Goal: Information Seeking & Learning: Check status

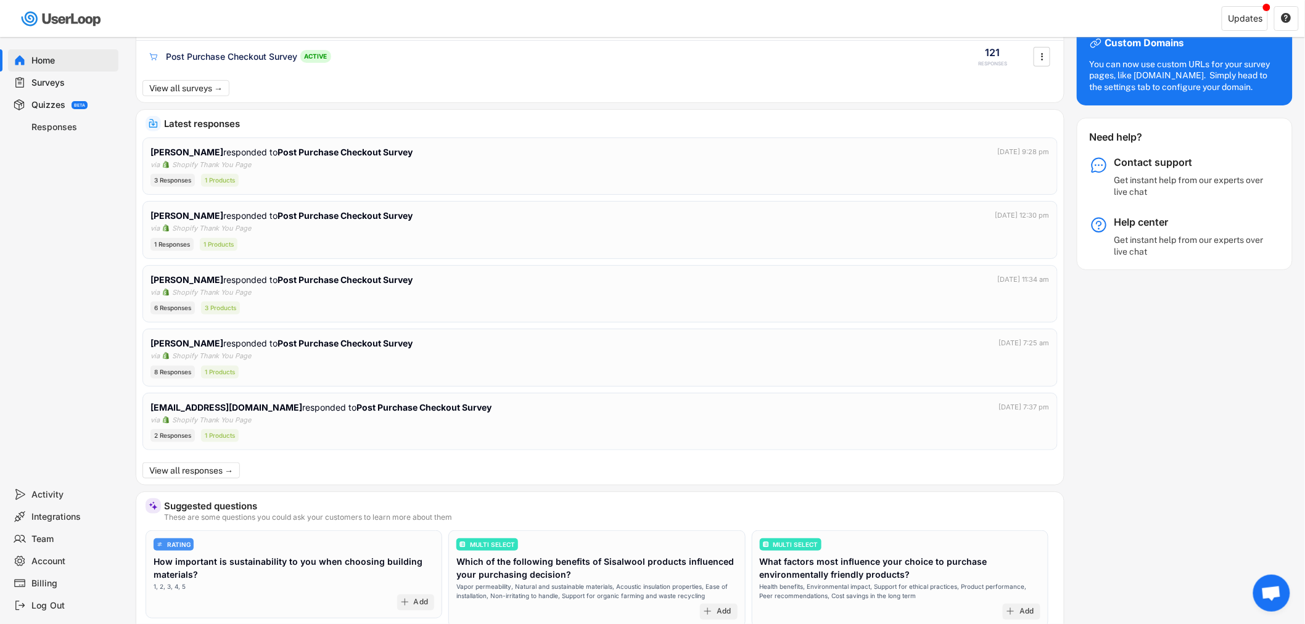
scroll to position [205, 0]
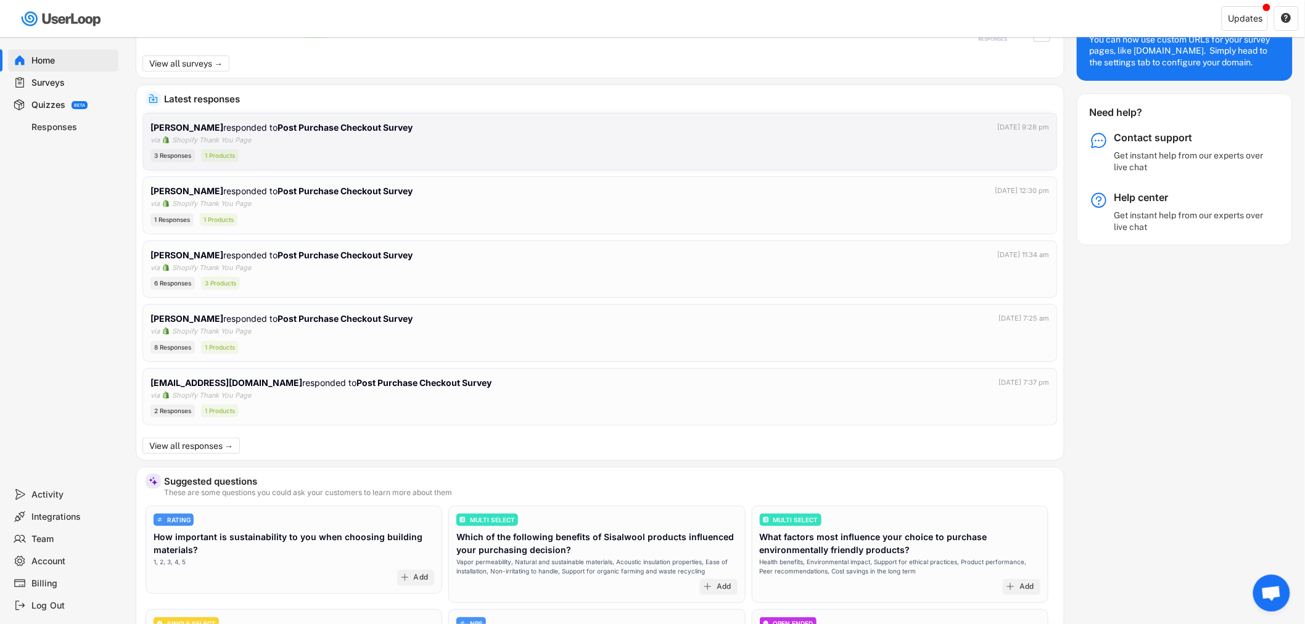
click at [578, 132] on div "R Hindmarsh responded to Post Purchase Checkout Survey Sep 30, 2025 at 9:28 pm" at bounding box center [599, 127] width 899 height 13
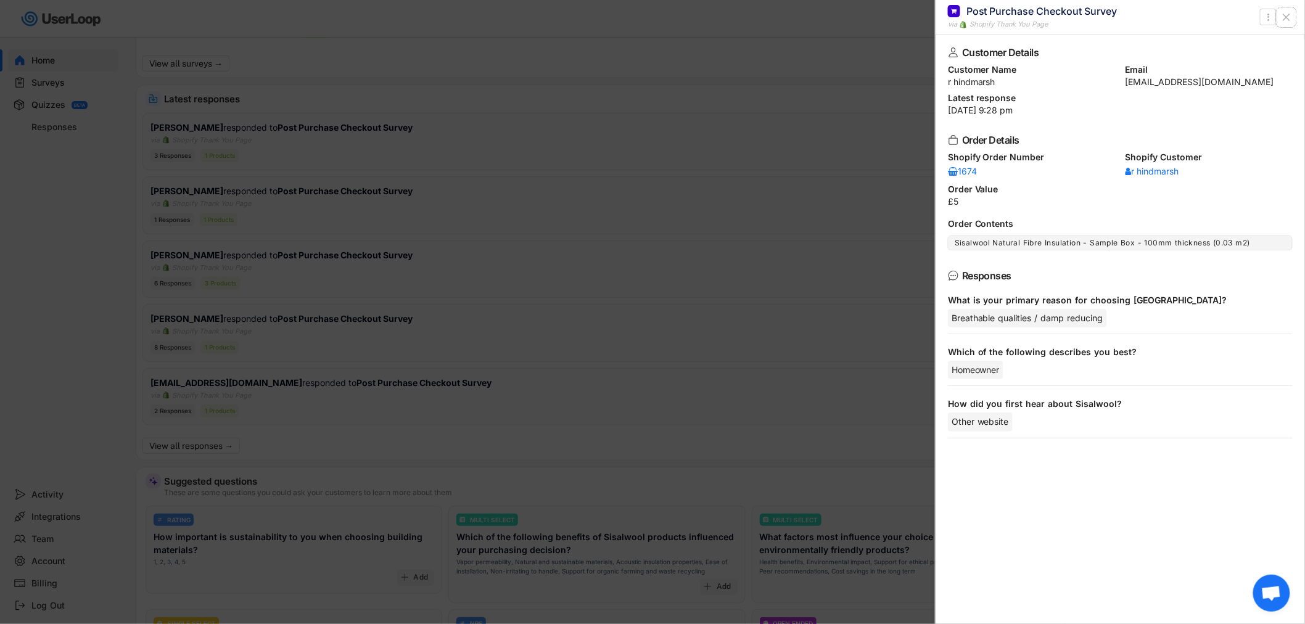
click at [1289, 14] on icon at bounding box center [1286, 17] width 12 height 12
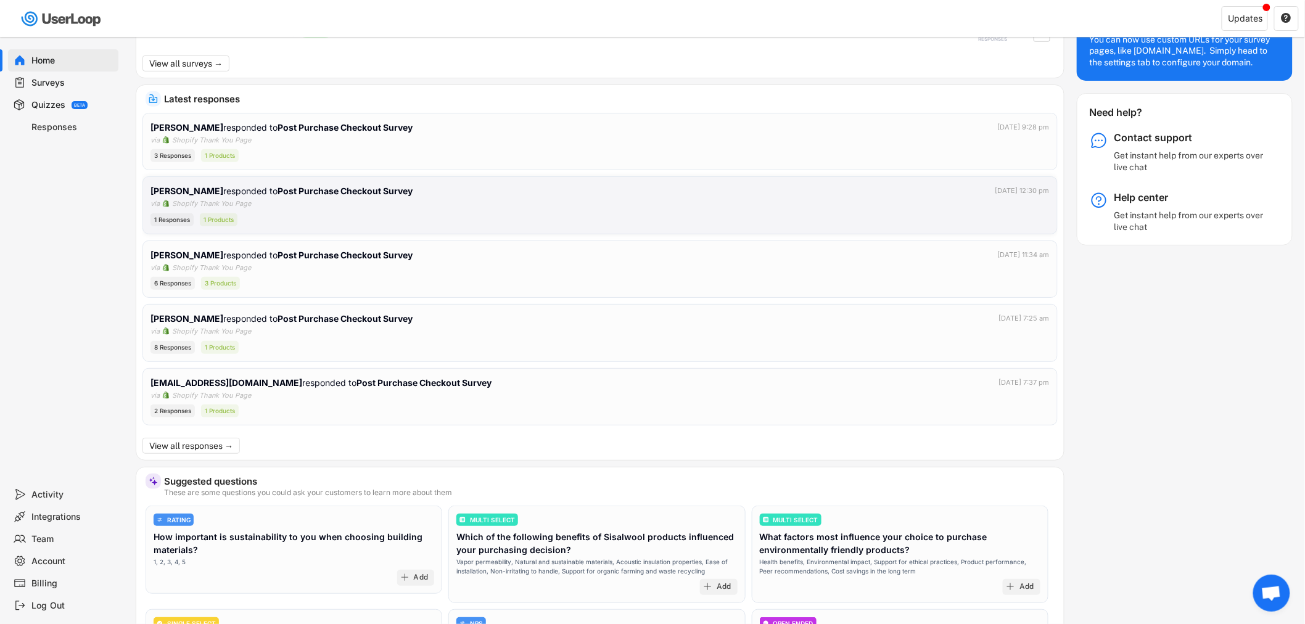
click at [451, 205] on div "Derek Ryder responded to Post Purchase Checkout Survey Sep 30, 2025 at 12:30 pm…" at bounding box center [599, 205] width 899 height 42
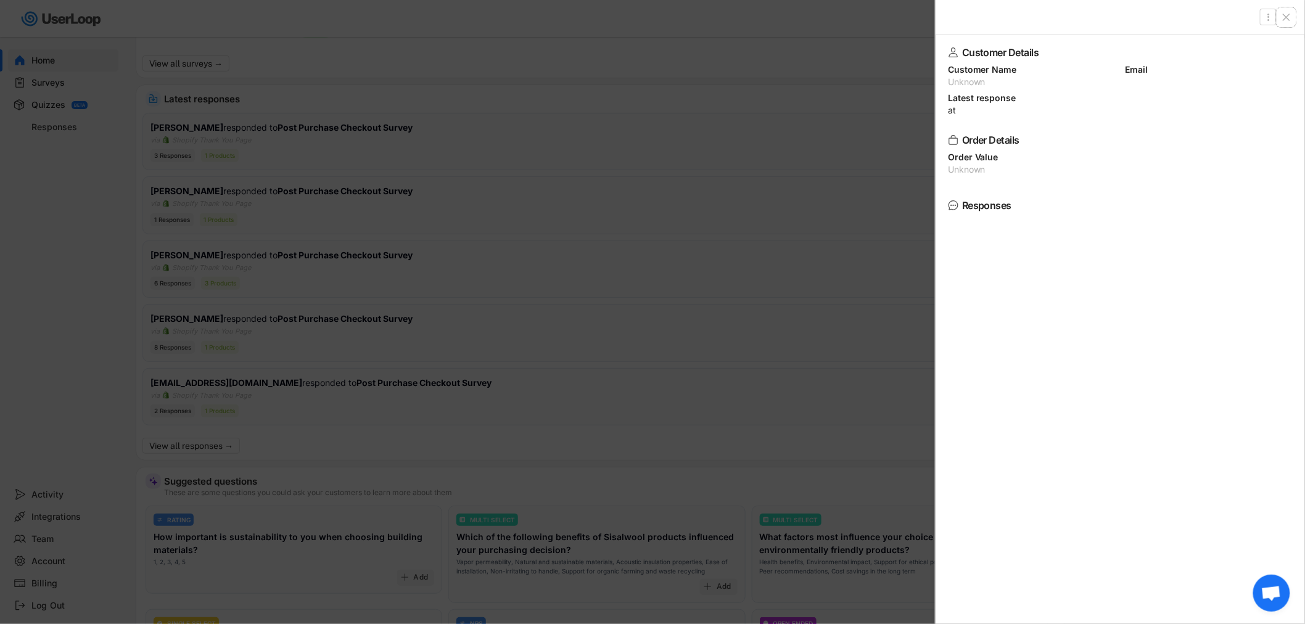
click at [1289, 18] on use at bounding box center [1286, 17] width 6 height 6
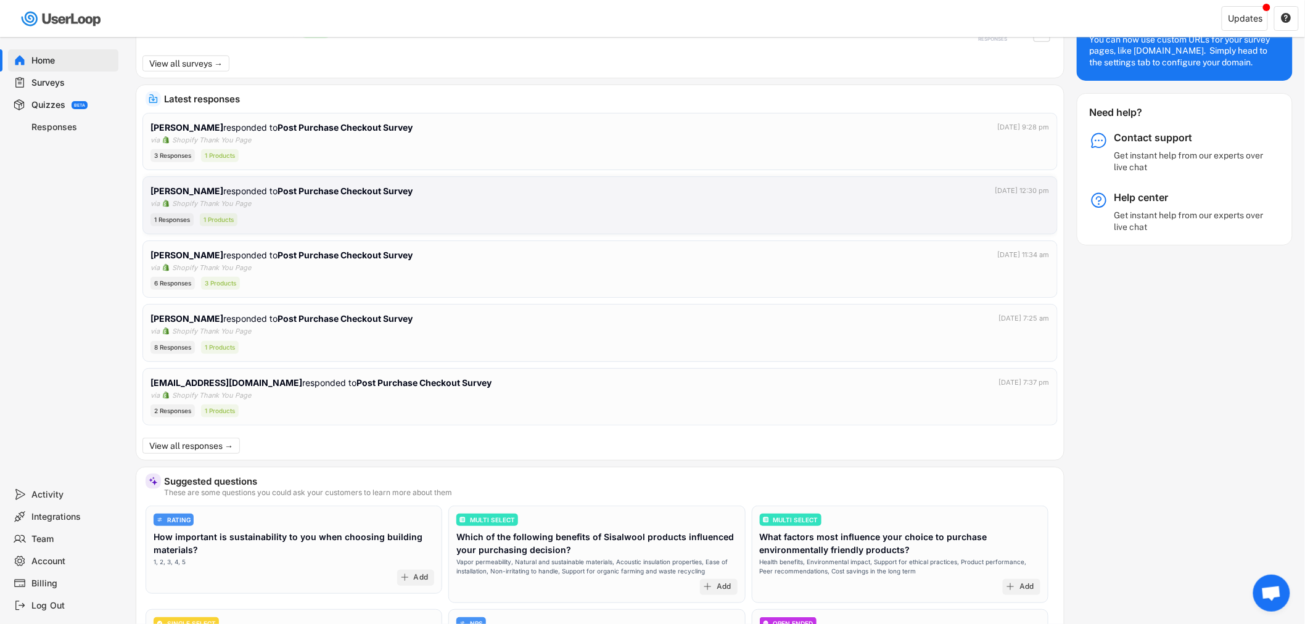
click at [328, 210] on div "Derek Ryder responded to Post Purchase Checkout Survey Sep 30, 2025 at 12:30 pm…" at bounding box center [599, 205] width 899 height 42
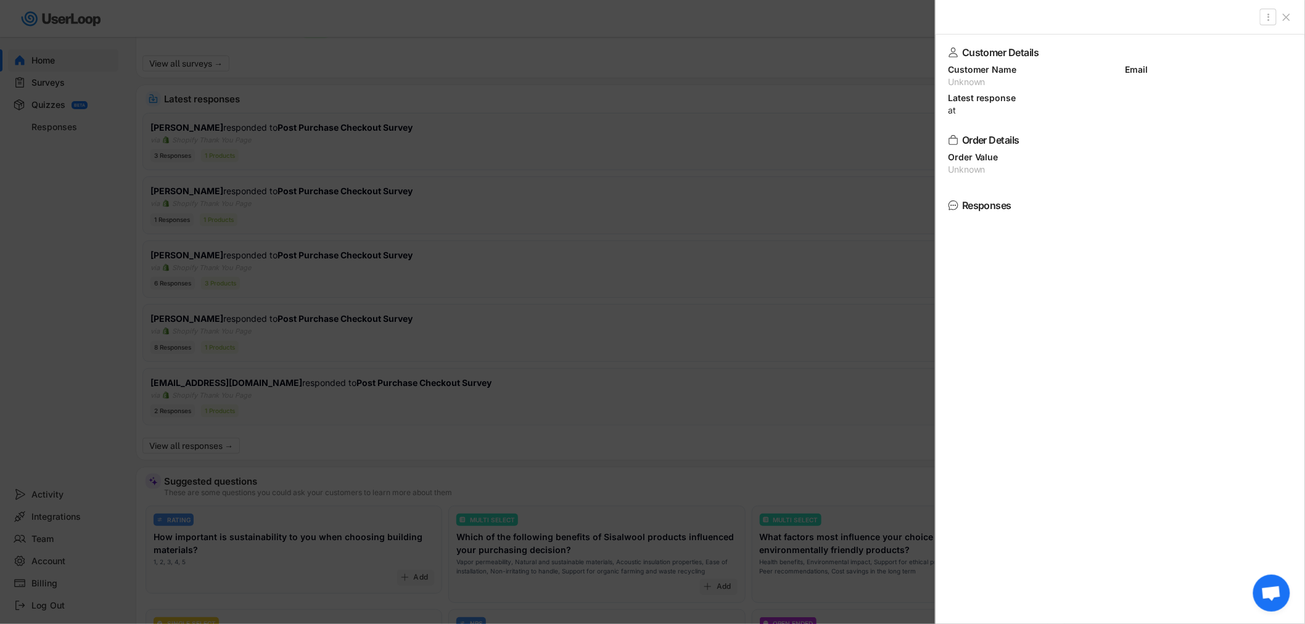
click at [1287, 14] on icon at bounding box center [1286, 17] width 12 height 12
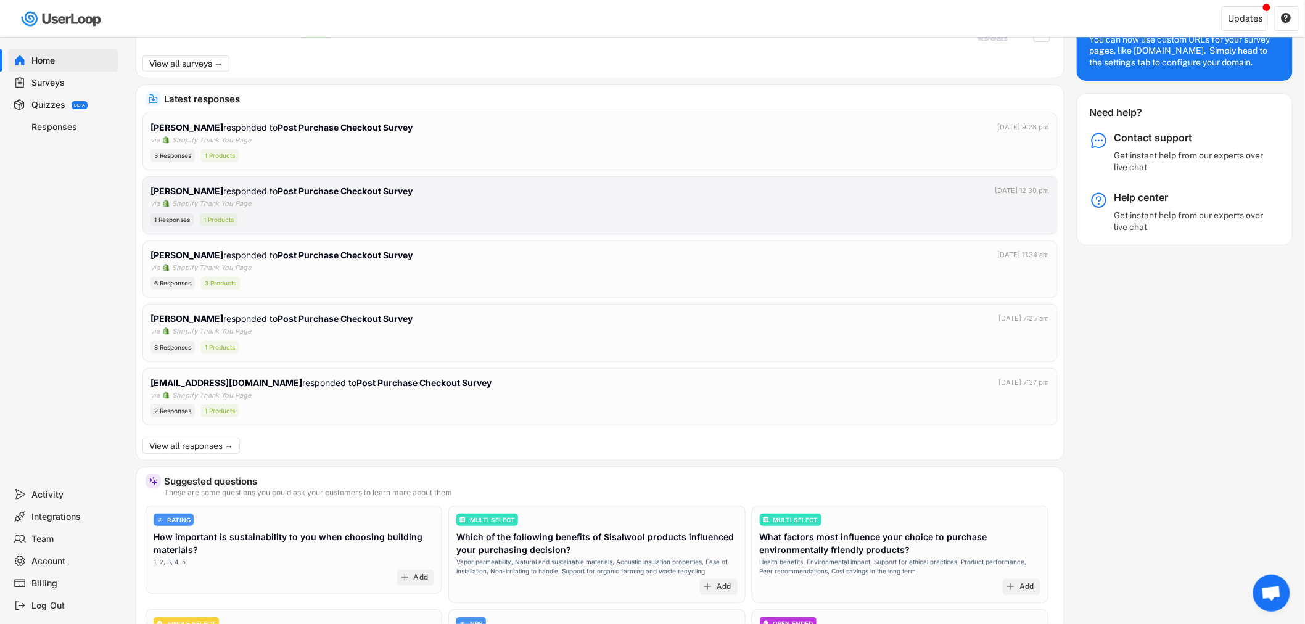
click at [287, 192] on strong "Post Purchase Checkout Survey" at bounding box center [344, 191] width 135 height 10
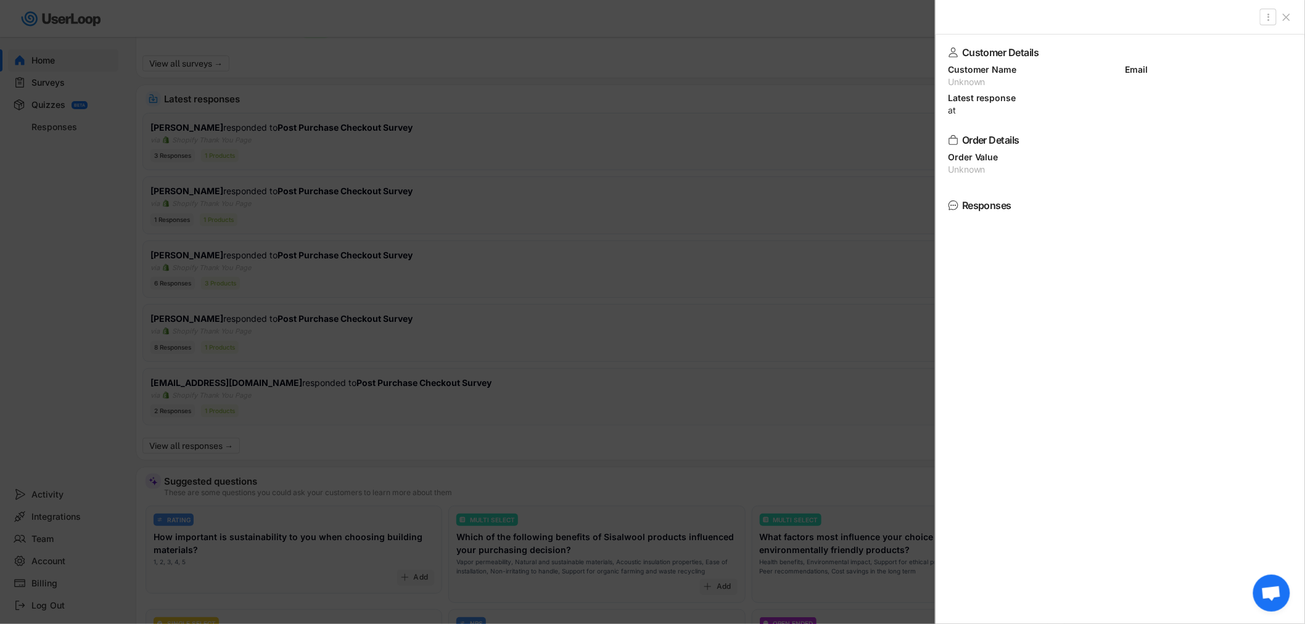
click at [988, 210] on div "Responses" at bounding box center [1117, 205] width 311 height 10
click at [946, 207] on div "Customer Details Customer Name Unknown Email Latest response at Order Details S…" at bounding box center [1119, 329] width 369 height 589
click at [948, 205] on div "Customer Details Customer Name Unknown Email Latest response at Order Details S…" at bounding box center [1119, 329] width 369 height 589
click at [1283, 18] on icon at bounding box center [1286, 17] width 12 height 12
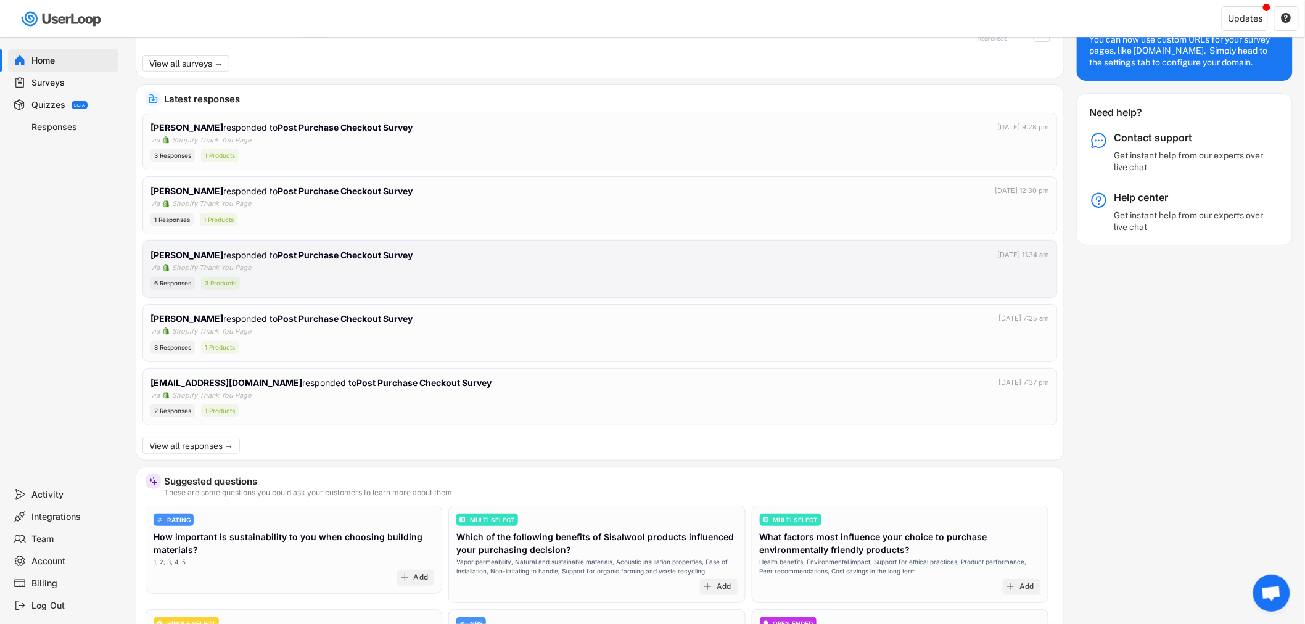
click at [385, 279] on div "6 Responses 3 Products" at bounding box center [599, 283] width 899 height 13
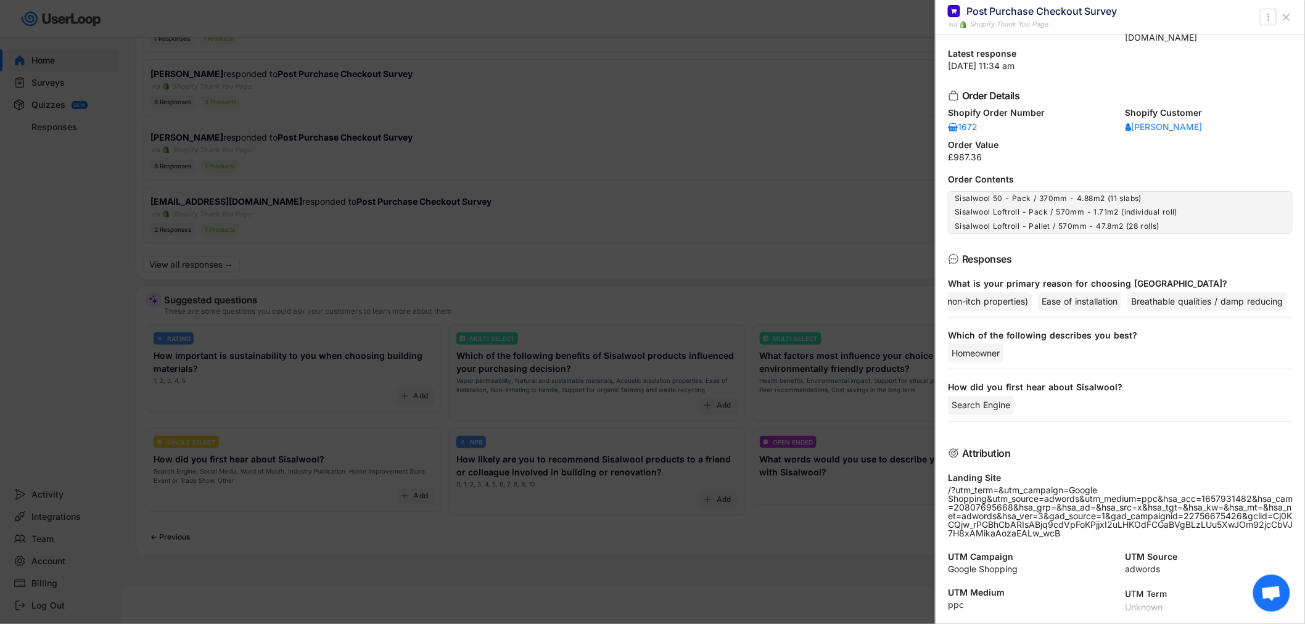
scroll to position [0, 195]
click at [1229, 312] on div "What is your primary reason for choosing Sisalwool? Environmental Impact Ease o…" at bounding box center [1120, 297] width 345 height 39
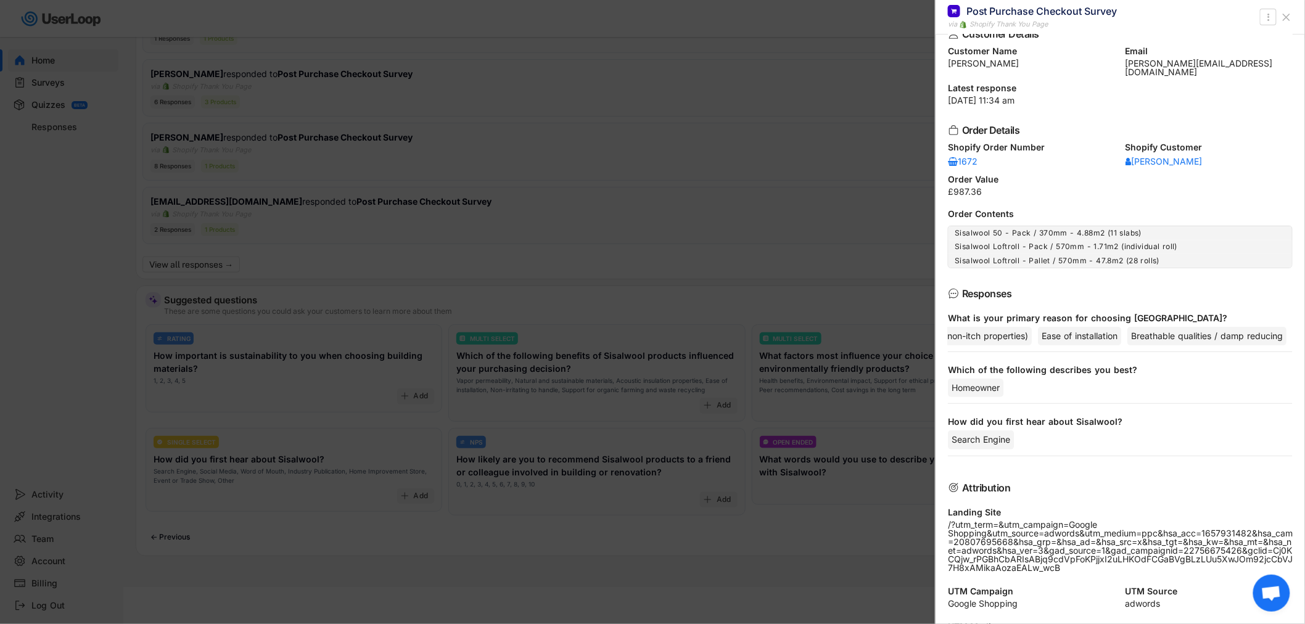
scroll to position [0, 0]
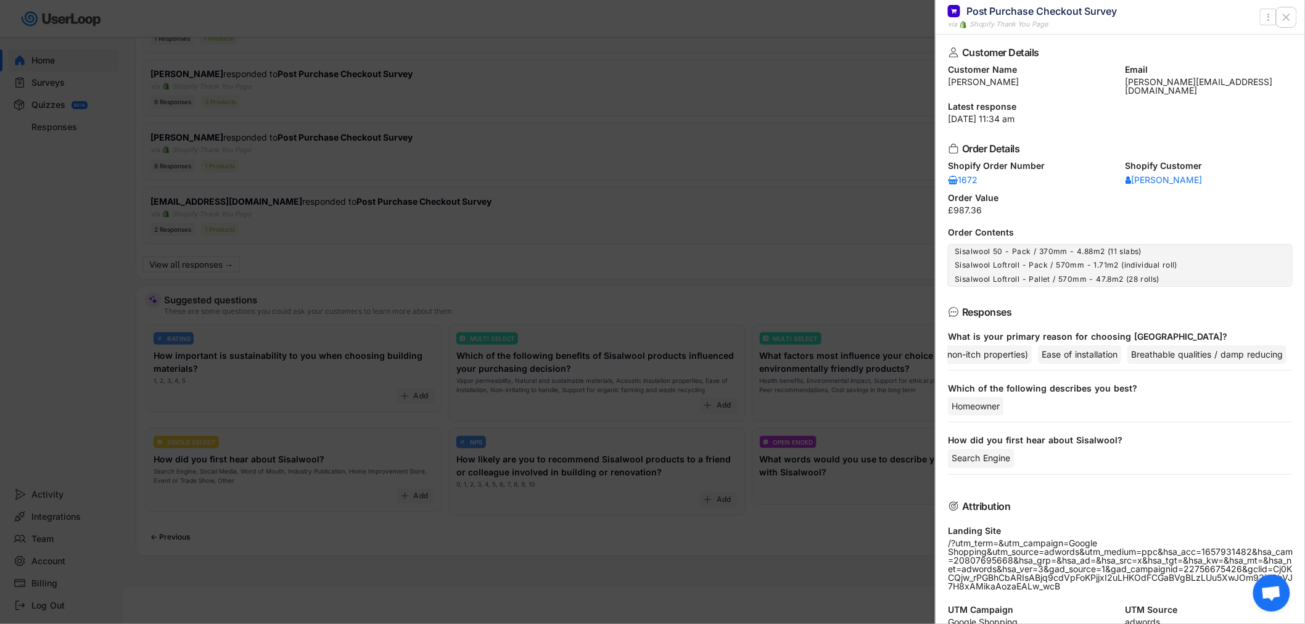
drag, startPoint x: 1286, startPoint y: 13, endPoint x: 1266, endPoint y: 157, distance: 144.9
click at [1266, 157] on div "Post Purchase Checkout Survey via Shopify Thank You Page  Customer Details Cus…" at bounding box center [1120, 312] width 370 height 624
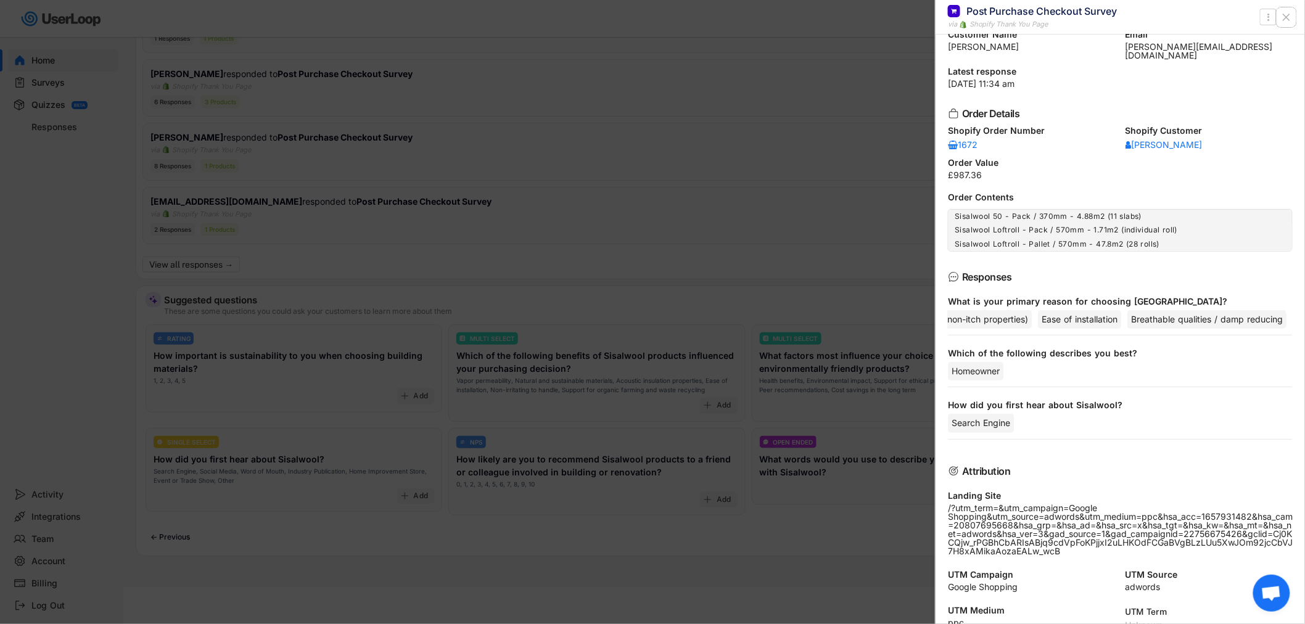
scroll to position [54, 0]
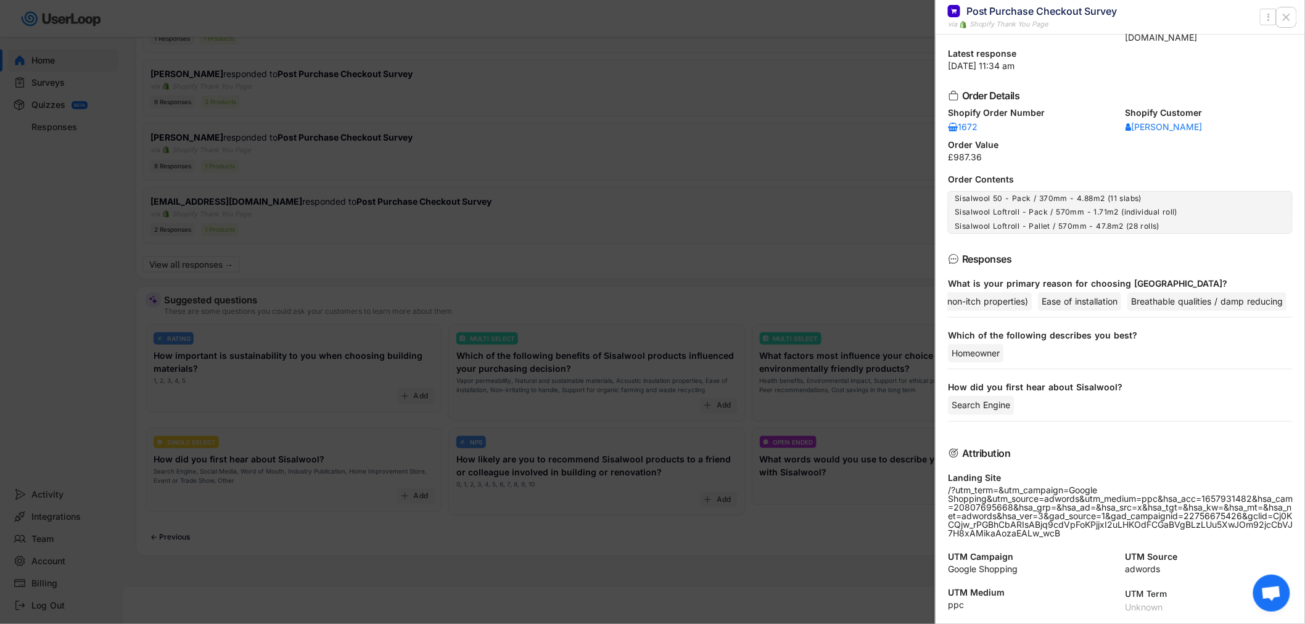
click at [1290, 20] on icon at bounding box center [1286, 17] width 12 height 12
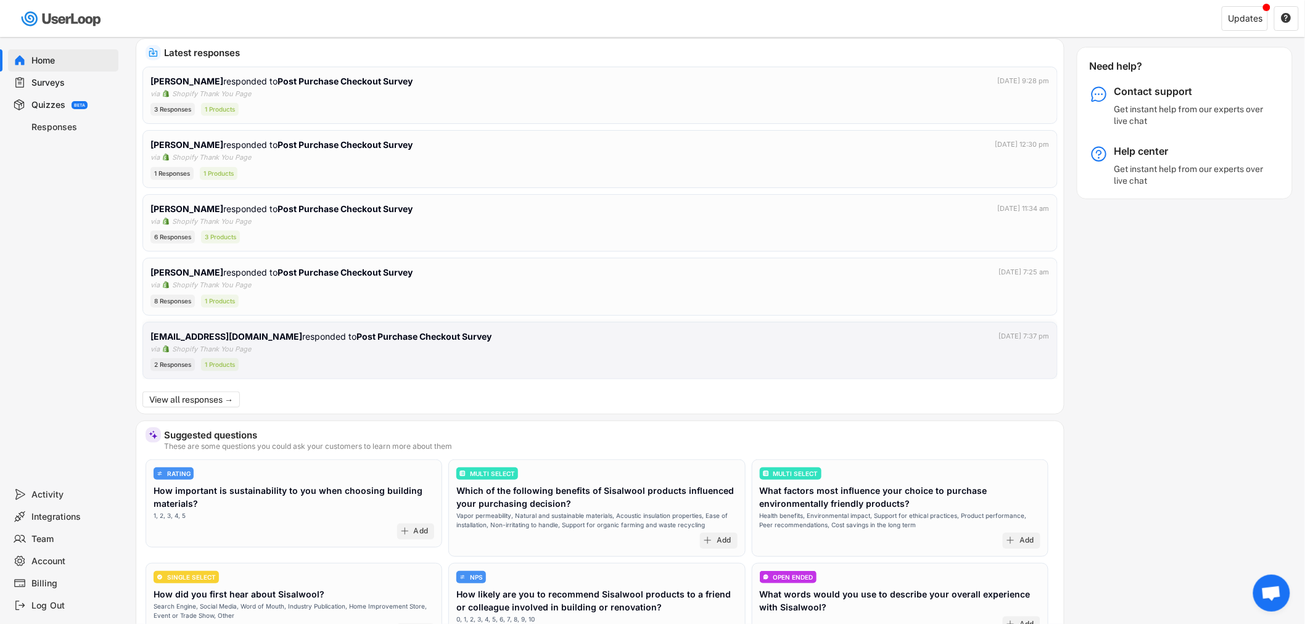
scroll to position [251, 0]
click at [441, 292] on div "Richard Hutcheon responded to Post Purchase Checkout Survey Sep 30, 2025 at 7:2…" at bounding box center [599, 287] width 899 height 42
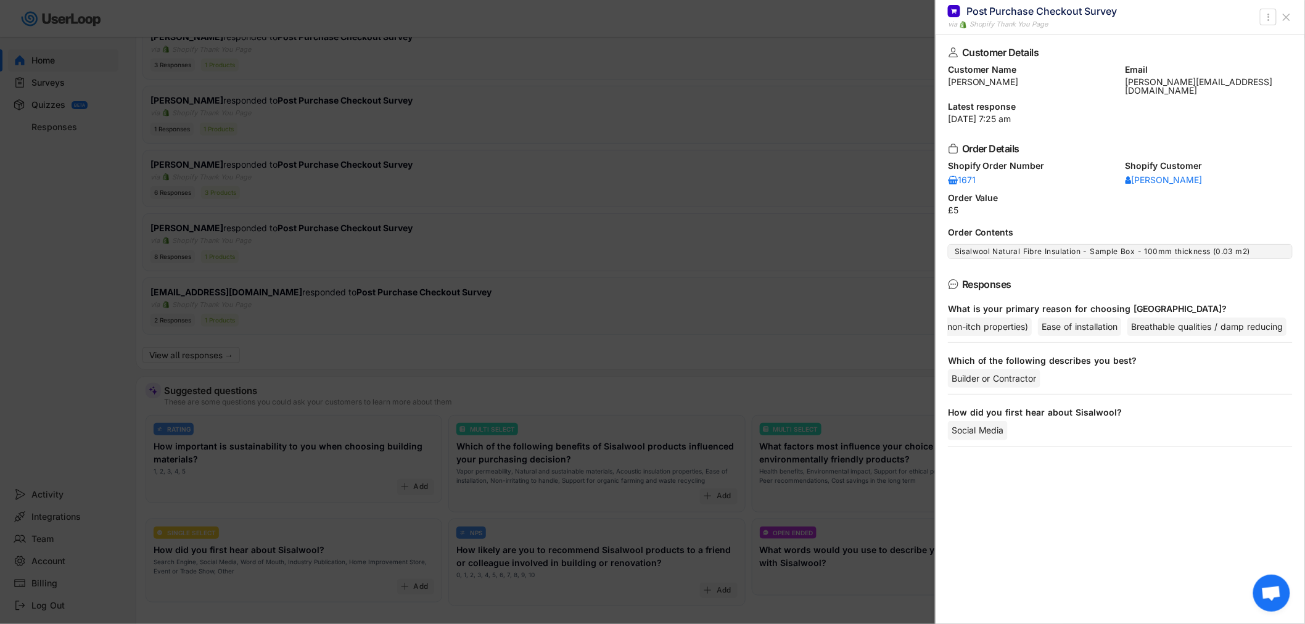
scroll to position [319, 0]
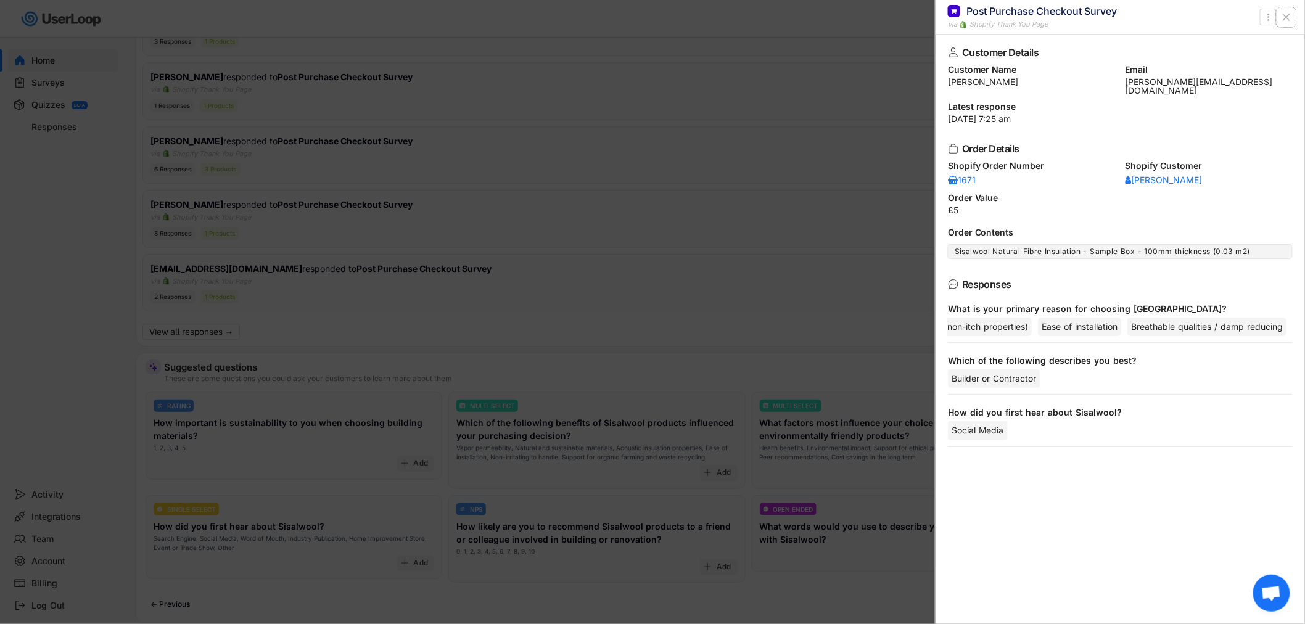
click at [1286, 17] on icon at bounding box center [1286, 17] width 12 height 12
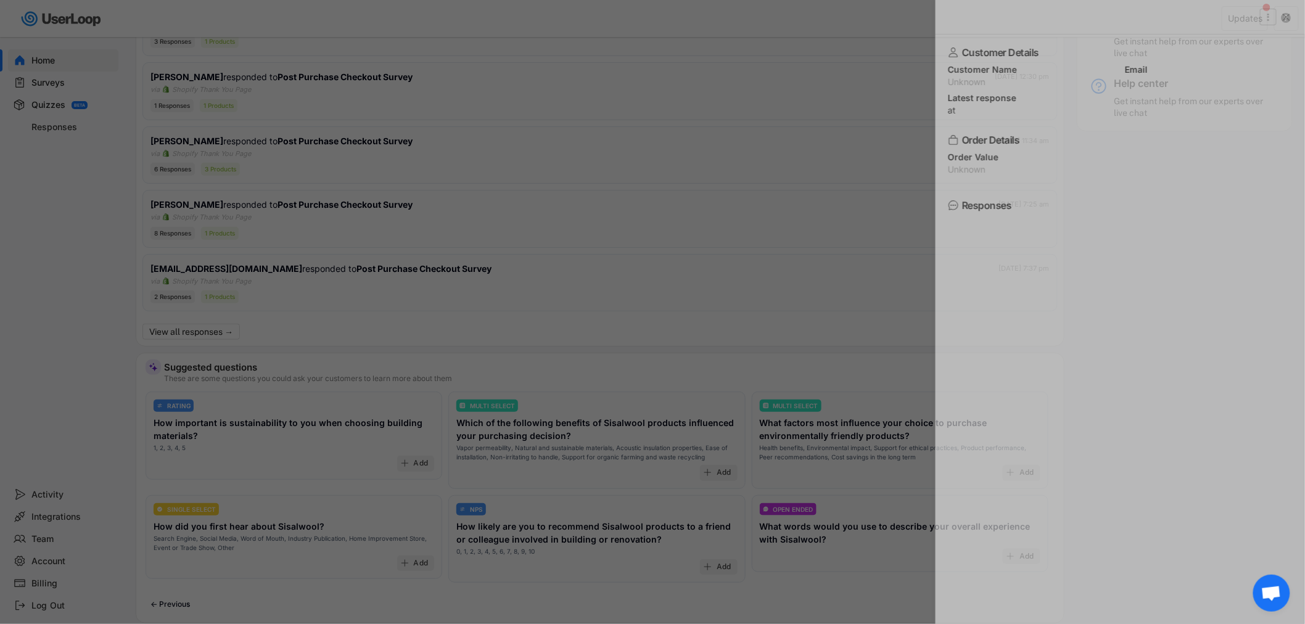
scroll to position [0, 0]
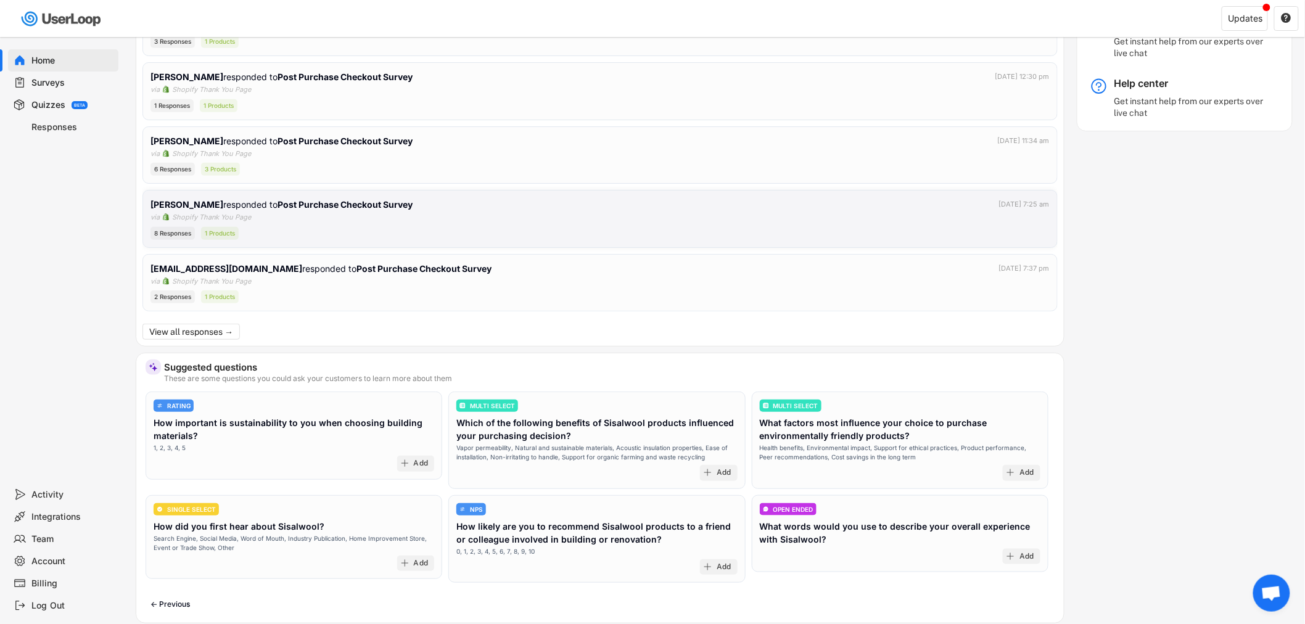
click at [604, 213] on div "Richard Hutcheon responded to Post Purchase Checkout Survey Sep 30, 2025 at 7:2…" at bounding box center [599, 219] width 899 height 42
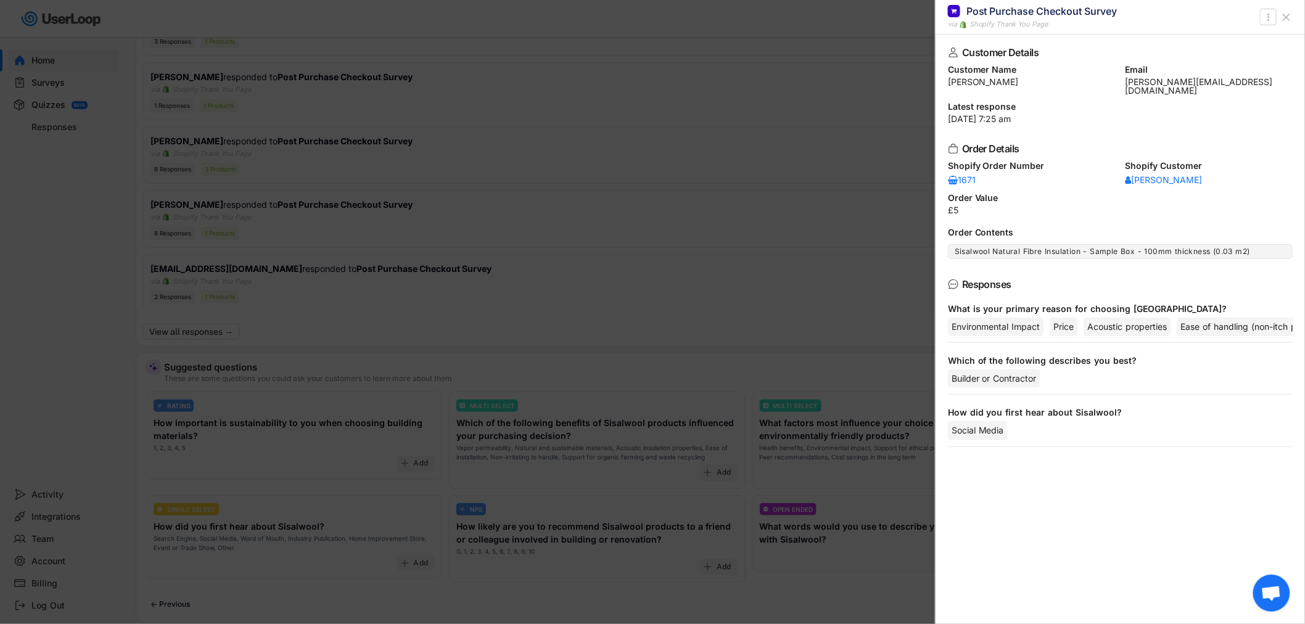
click at [1287, 17] on use at bounding box center [1286, 17] width 6 height 6
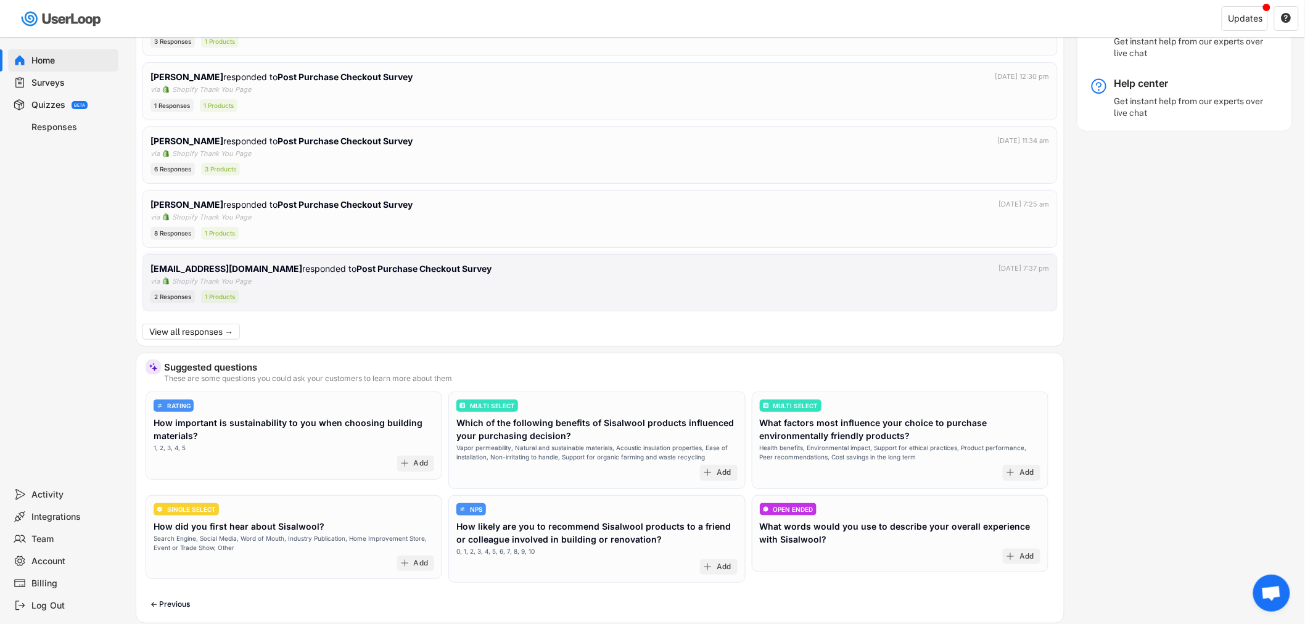
click at [348, 290] on div "2 Responses 1 Products" at bounding box center [599, 296] width 899 height 13
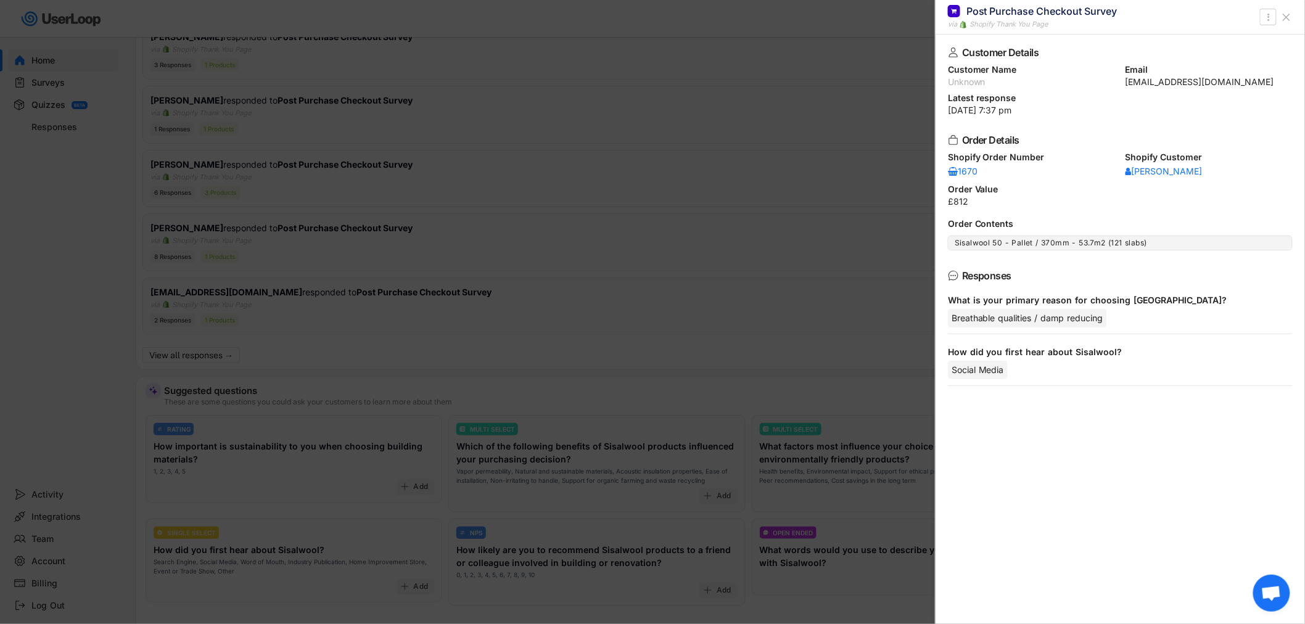
scroll to position [319, 0]
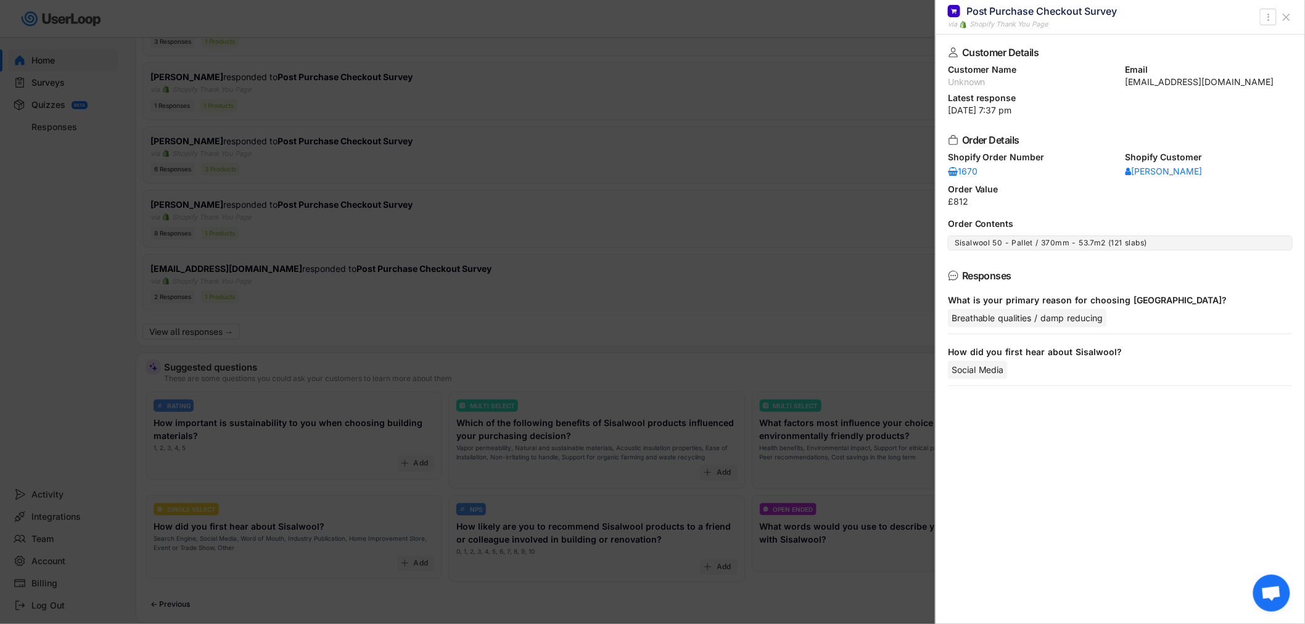
click at [1287, 17] on use at bounding box center [1286, 17] width 6 height 6
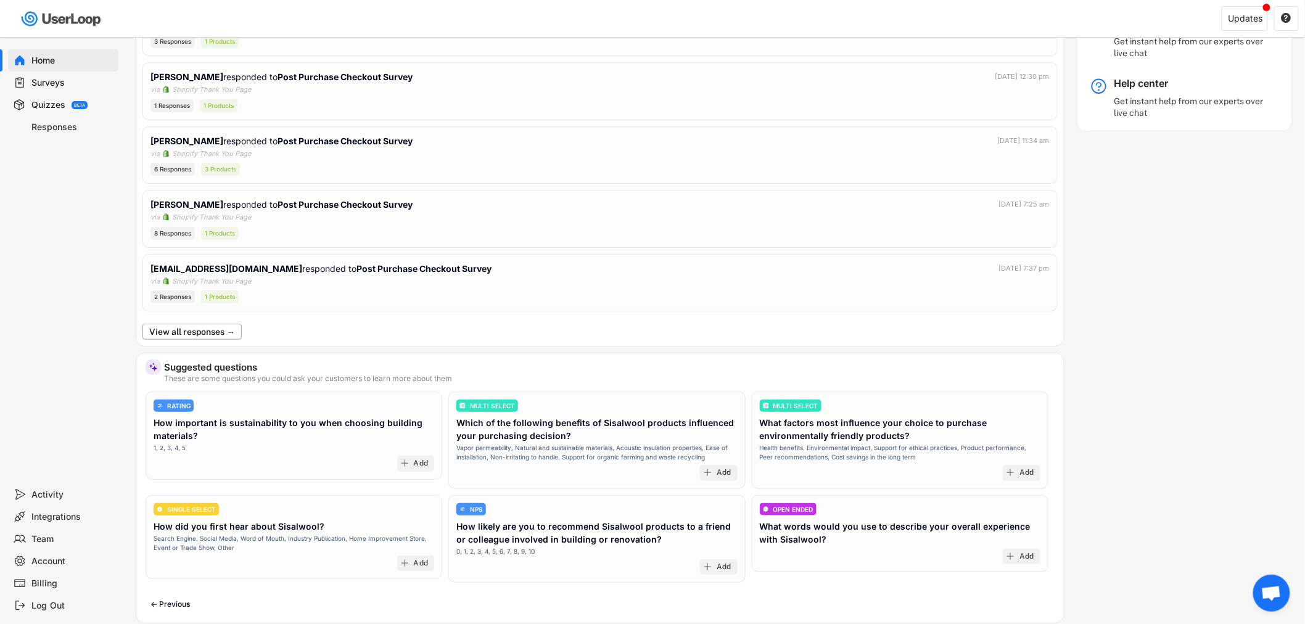
click at [201, 326] on button "View all responses →" at bounding box center [191, 332] width 99 height 16
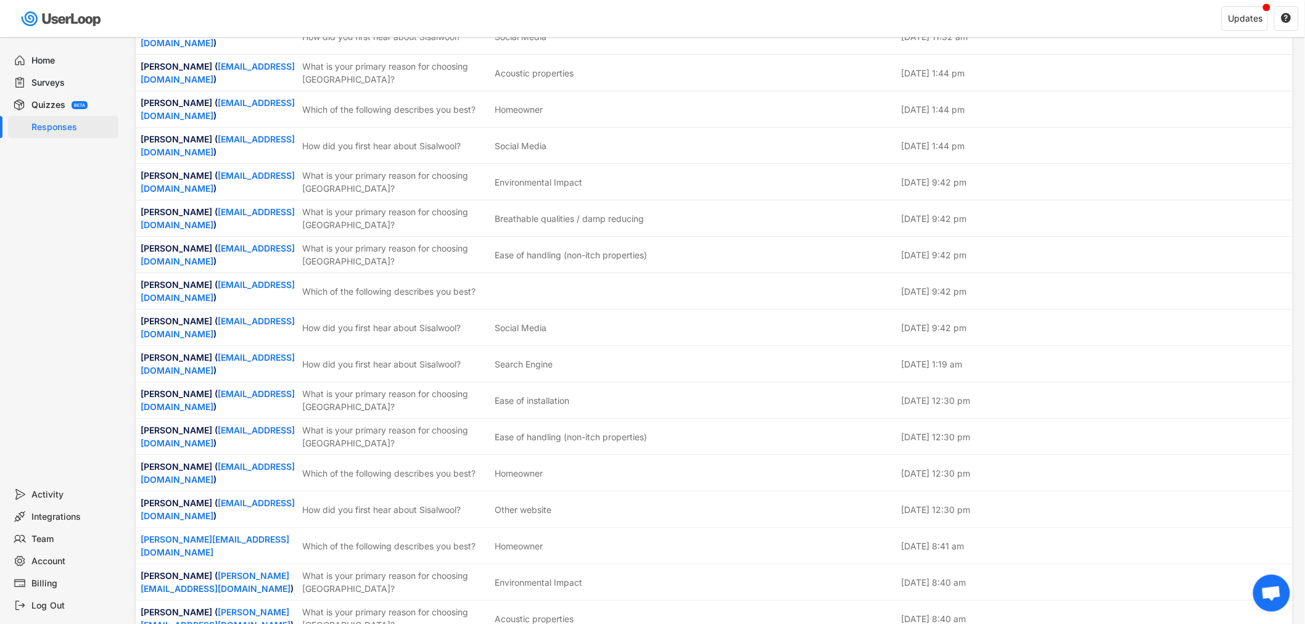
scroll to position [1712, 0]
